Goal: Task Accomplishment & Management: Complete application form

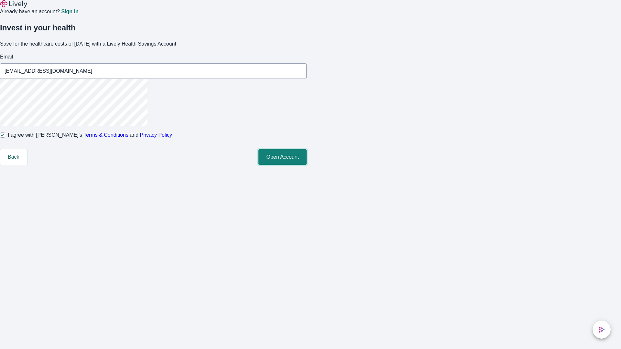
click at [307, 165] on button "Open Account" at bounding box center [282, 157] width 48 height 16
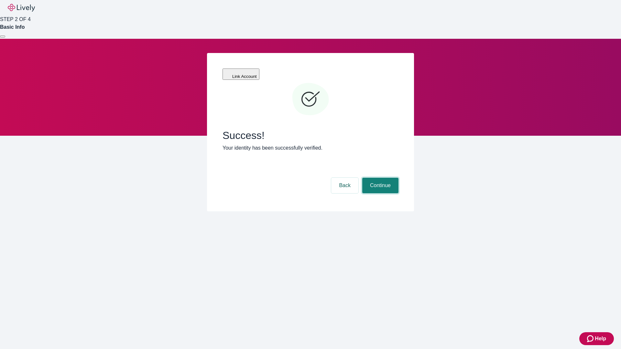
click at [379, 178] on button "Continue" at bounding box center [380, 186] width 36 height 16
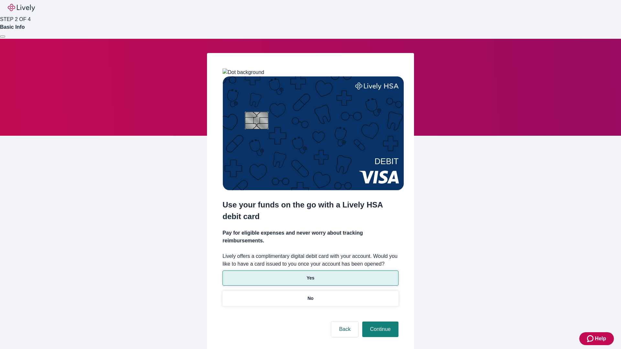
click at [310, 275] on p "Yes" at bounding box center [311, 278] width 8 height 7
click at [379, 322] on button "Continue" at bounding box center [380, 330] width 36 height 16
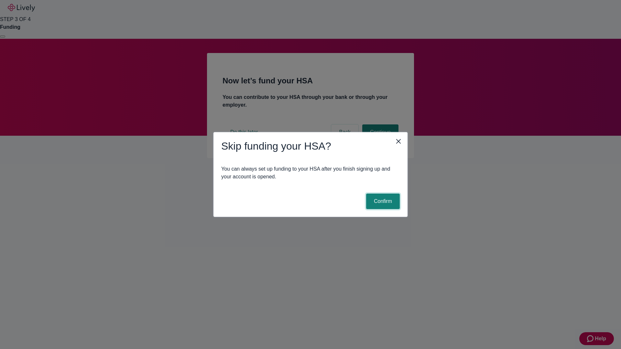
click at [382, 201] on button "Confirm" at bounding box center [383, 202] width 34 height 16
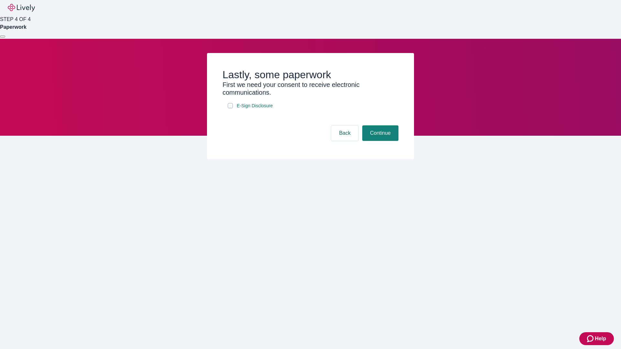
click at [230, 108] on input "E-Sign Disclosure" at bounding box center [230, 105] width 5 height 5
checkbox input "true"
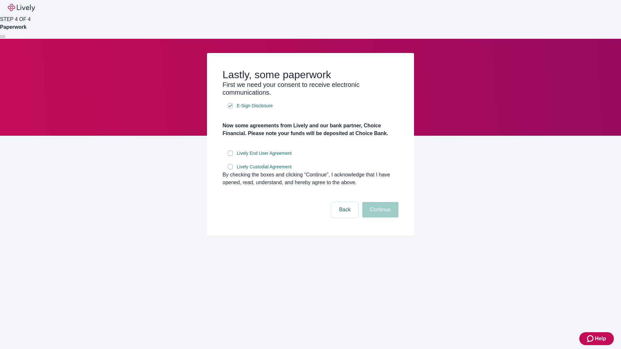
click at [230, 156] on input "Lively End User Agreement" at bounding box center [230, 153] width 5 height 5
checkbox input "true"
click at [230, 169] on input "Lively Custodial Agreement" at bounding box center [230, 166] width 5 height 5
checkbox input "true"
click at [379, 218] on button "Continue" at bounding box center [380, 210] width 36 height 16
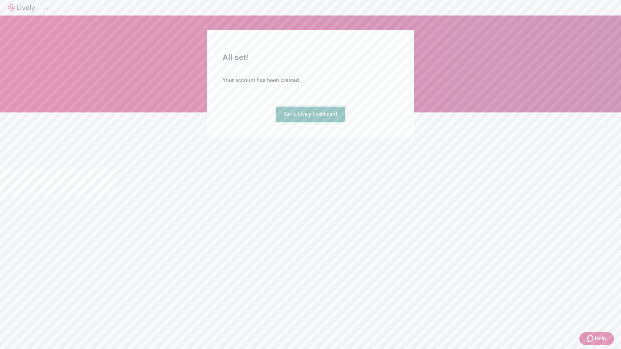
click at [310, 122] on link "Go to Lively dashboard" at bounding box center [310, 115] width 69 height 16
